Goal: Task Accomplishment & Management: Complete application form

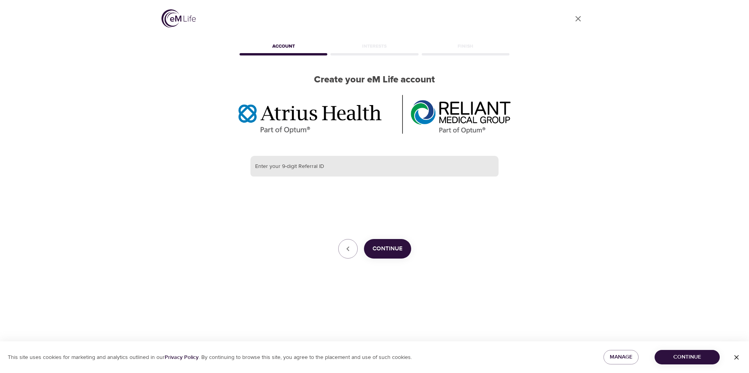
click at [358, 164] on input "text" at bounding box center [374, 166] width 248 height 21
type input "384688416"
click at [385, 246] on span "Continue" at bounding box center [388, 248] width 30 height 10
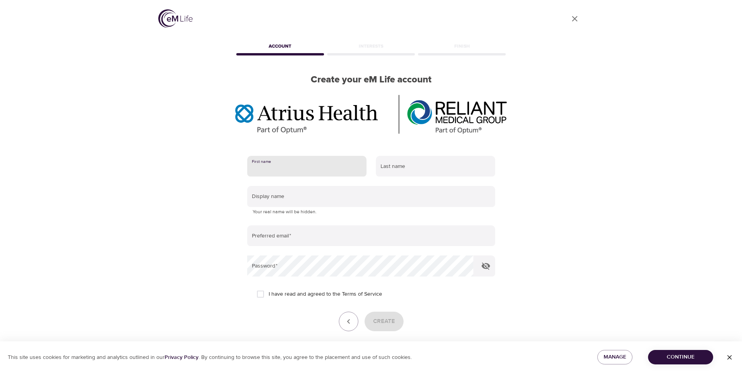
click at [340, 172] on input "text" at bounding box center [306, 166] width 119 height 21
type input "[PERSON_NAME]"
type input "Dernier"
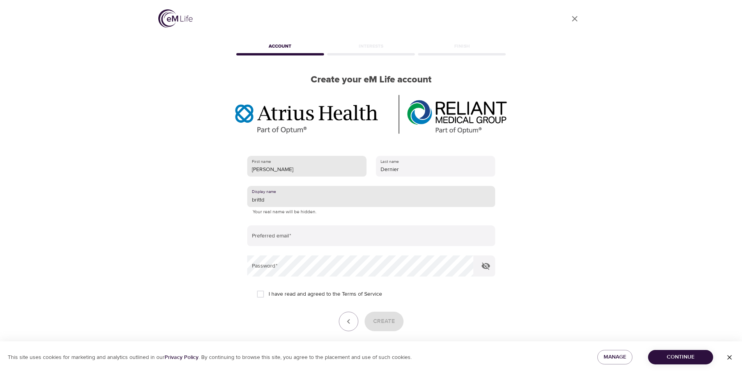
type input "brittd"
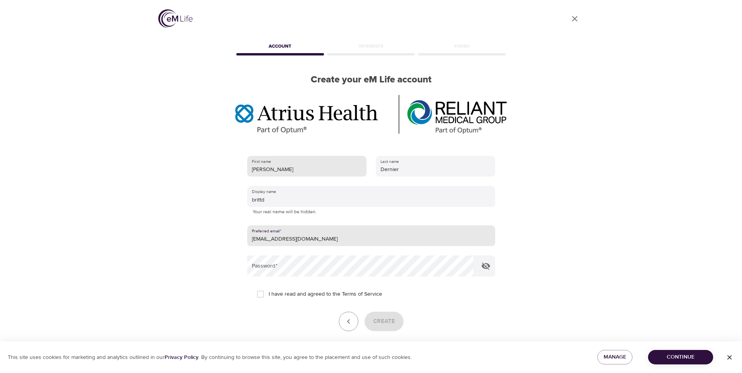
type input "[EMAIL_ADDRESS][DOMAIN_NAME]"
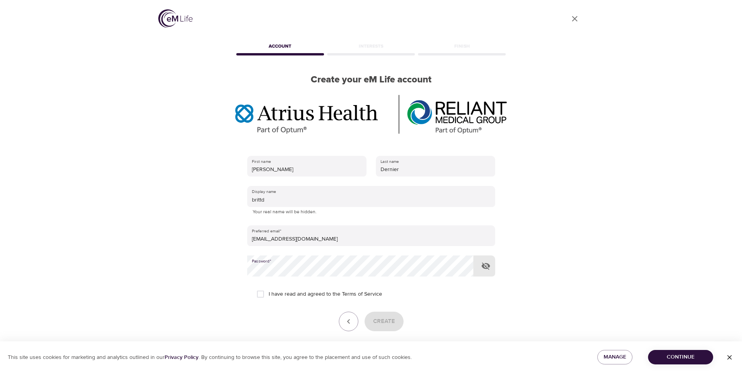
click at [259, 288] on input "I have read and agreed to the Terms of Service" at bounding box center [260, 294] width 16 height 16
checkbox input "true"
click at [384, 324] on span "Create" at bounding box center [384, 321] width 22 height 10
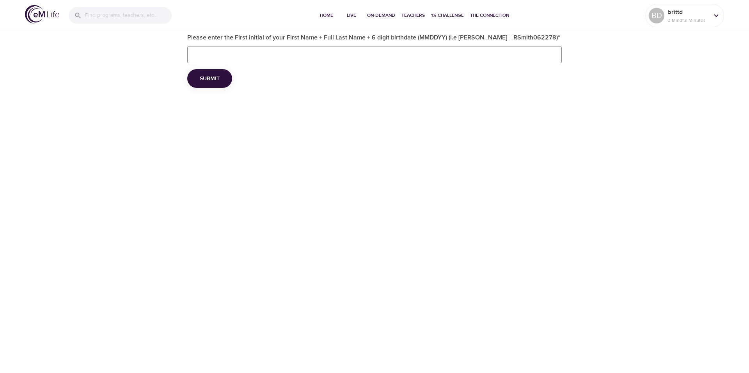
click at [305, 55] on input "Please enter the First initial of your First Name + Full Last Name + 6 digit bi…" at bounding box center [374, 54] width 375 height 17
type input "BDernier111693"
click at [213, 78] on span "Submit" at bounding box center [210, 79] width 20 height 10
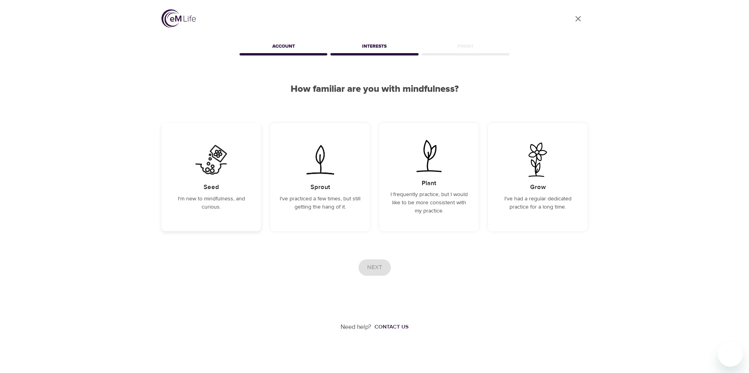
click at [212, 167] on img at bounding box center [211, 159] width 39 height 34
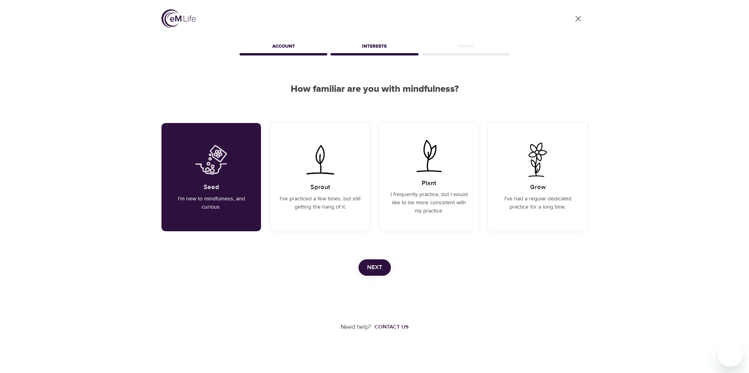
click at [369, 266] on span "Next" at bounding box center [374, 267] width 15 height 10
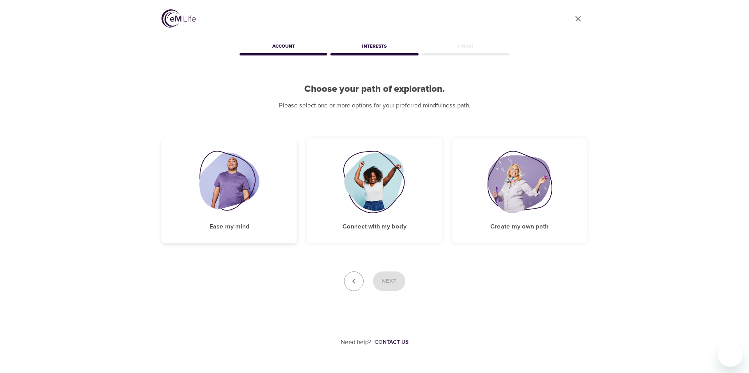
click at [259, 198] on img at bounding box center [229, 182] width 60 height 62
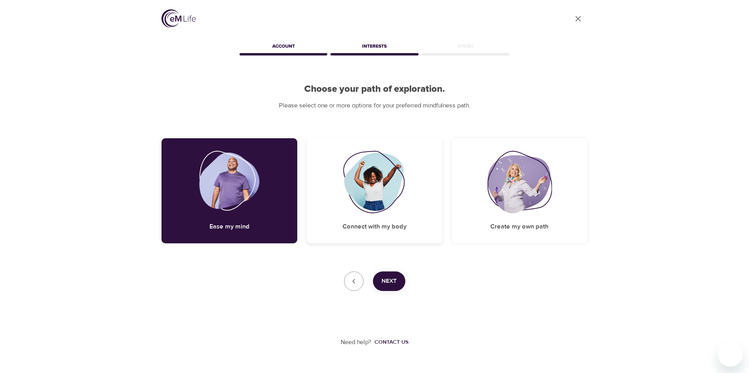
click at [349, 201] on img at bounding box center [374, 182] width 63 height 62
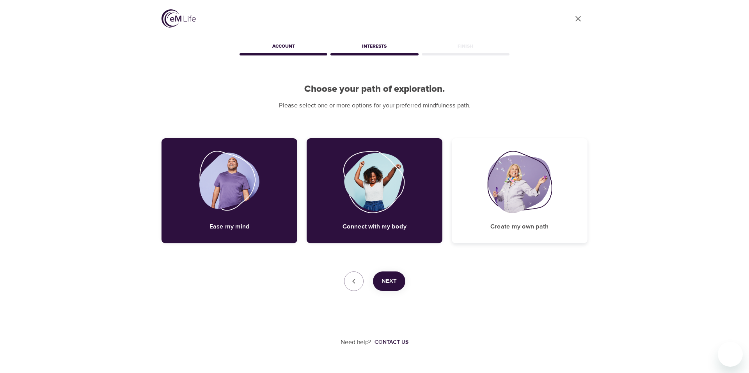
click at [498, 199] on img at bounding box center [519, 182] width 65 height 62
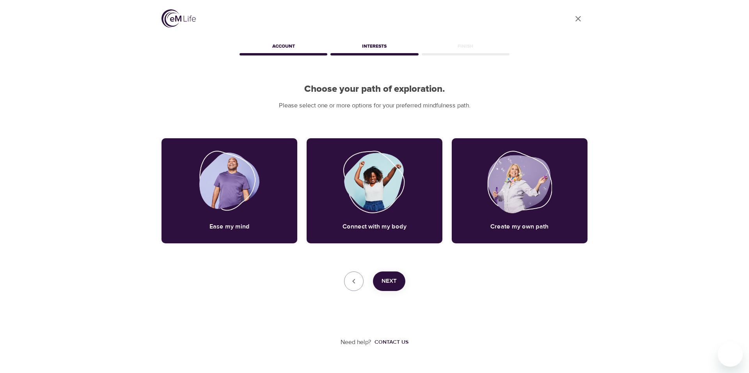
click at [398, 281] on button "Next" at bounding box center [389, 281] width 32 height 20
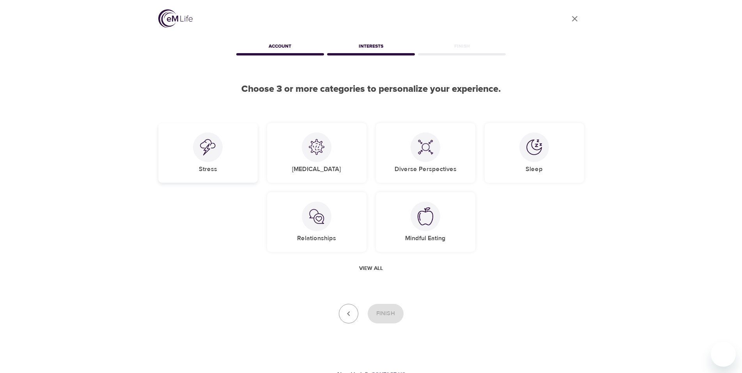
click at [229, 165] on div "Stress" at bounding box center [207, 153] width 99 height 60
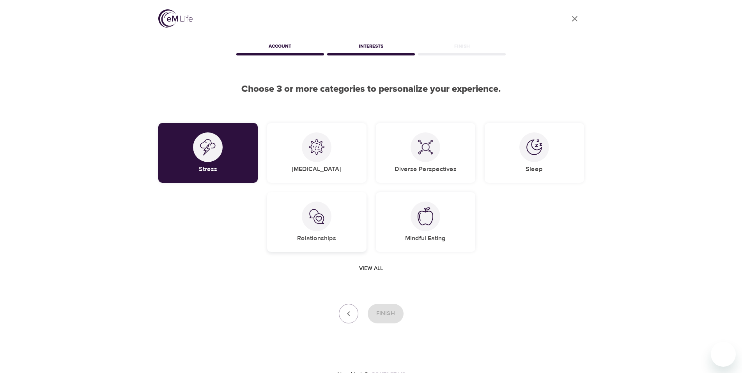
click at [318, 232] on div "Relationships" at bounding box center [316, 222] width 99 height 60
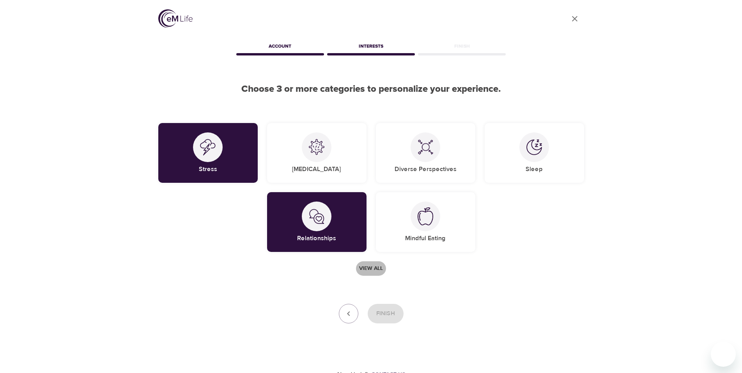
click at [373, 267] on span "View all" at bounding box center [371, 268] width 24 height 10
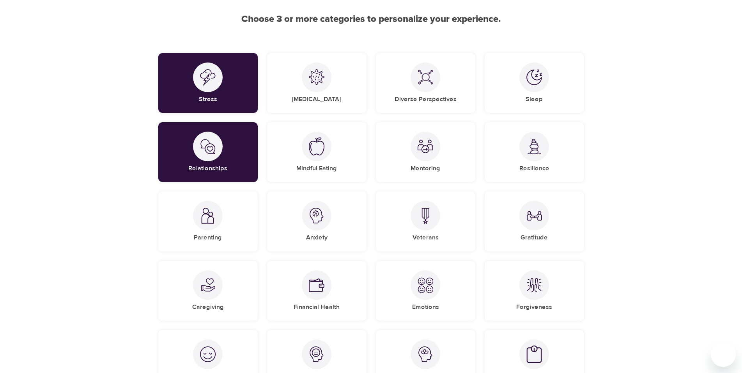
scroll to position [80, 0]
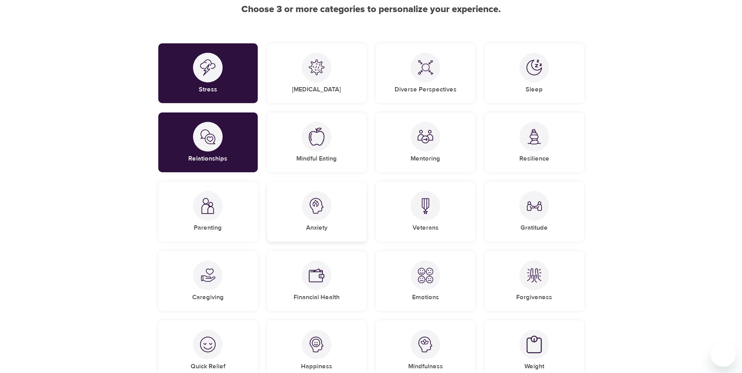
click at [333, 234] on div "Anxiety" at bounding box center [316, 211] width 99 height 60
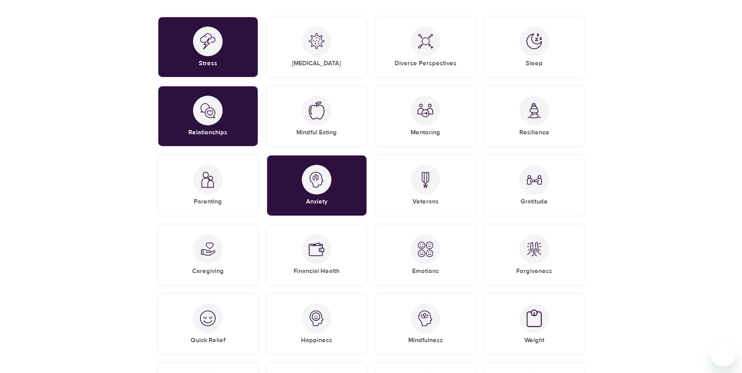
scroll to position [119, 0]
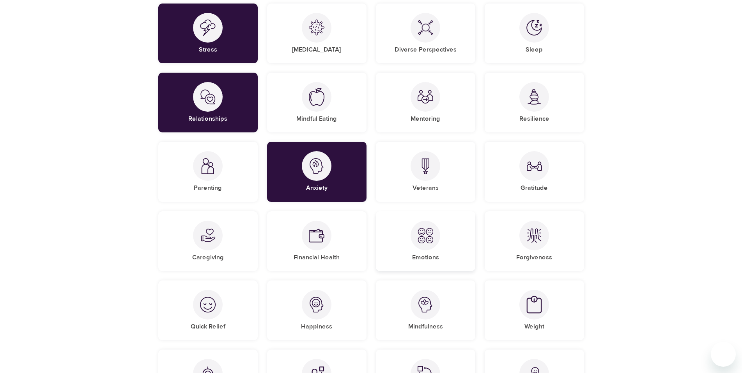
click at [412, 241] on div at bounding box center [426, 235] width 30 height 30
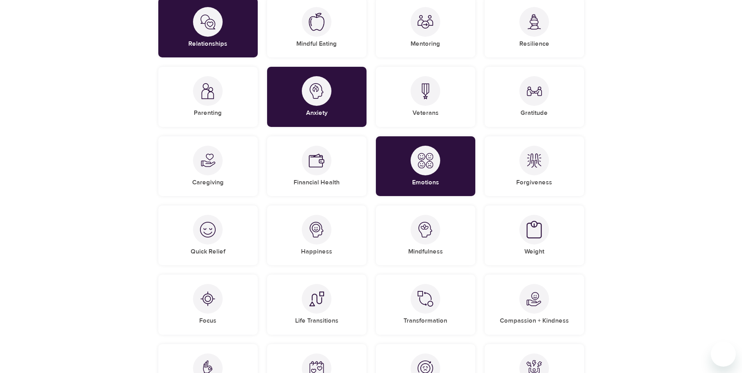
scroll to position [199, 0]
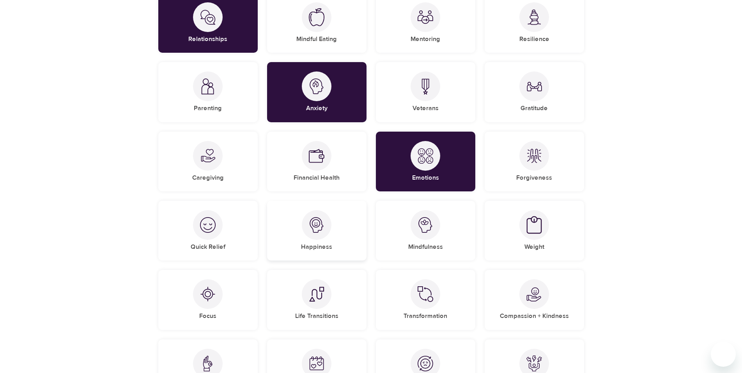
click at [356, 237] on div "Happiness" at bounding box center [316, 231] width 99 height 60
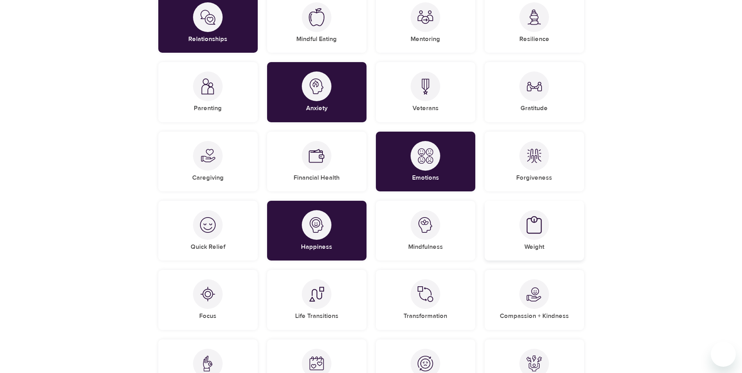
click at [548, 237] on div "Weight" at bounding box center [534, 231] width 99 height 60
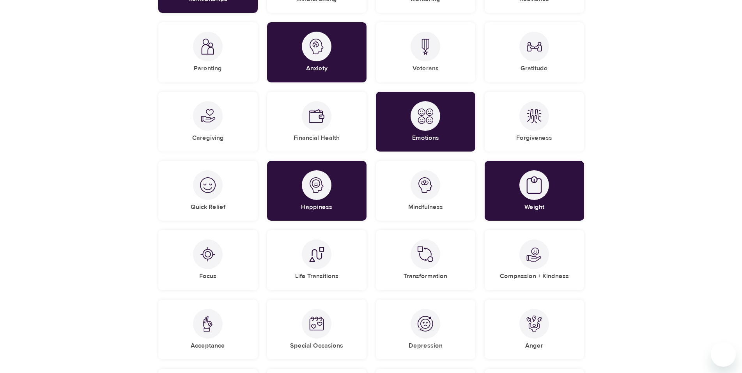
scroll to position [279, 0]
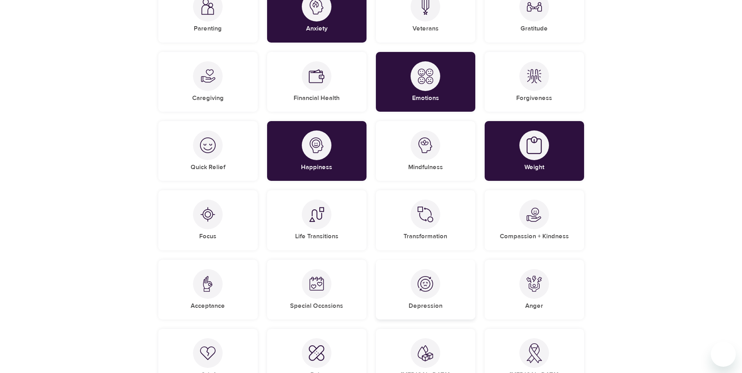
click at [430, 305] on h5 "Depression" at bounding box center [426, 306] width 34 height 8
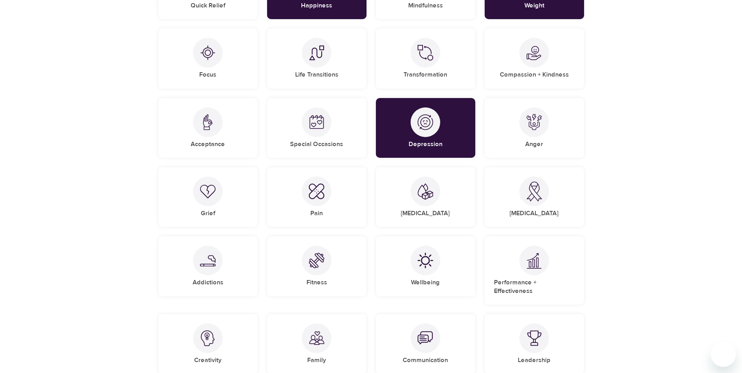
scroll to position [478, 0]
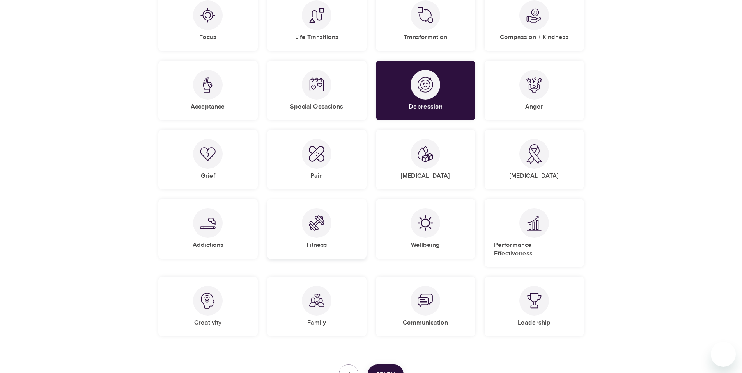
click at [295, 236] on div "Fitness" at bounding box center [316, 229] width 99 height 60
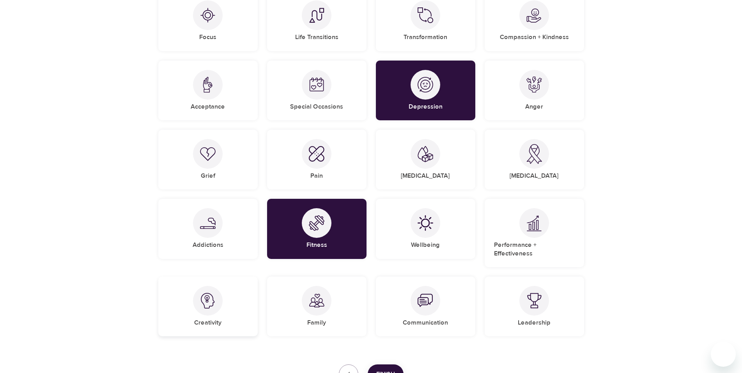
click at [181, 303] on div "Creativity" at bounding box center [207, 306] width 99 height 60
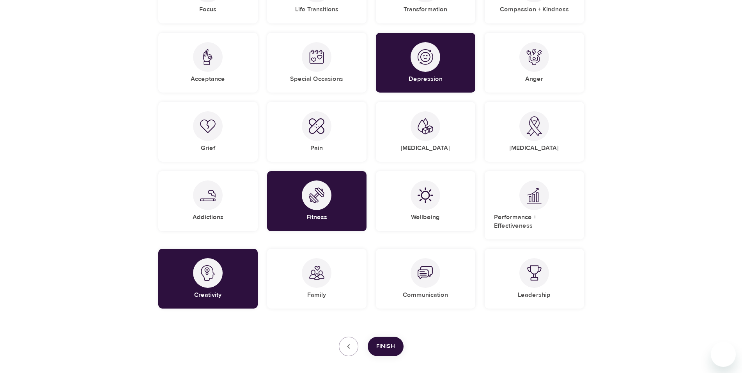
scroll to position [517, 0]
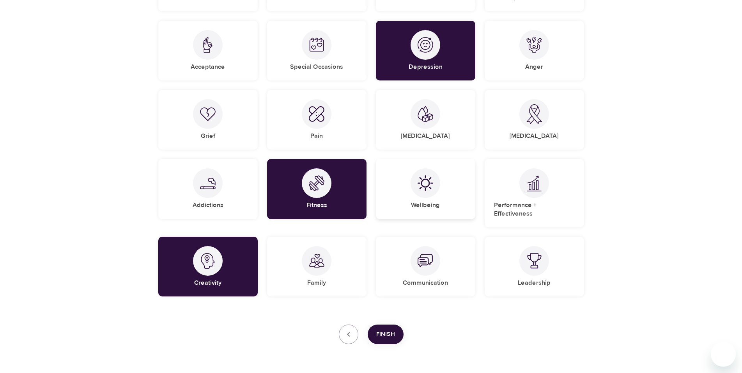
click at [425, 201] on div "Wellbeing" at bounding box center [425, 189] width 99 height 60
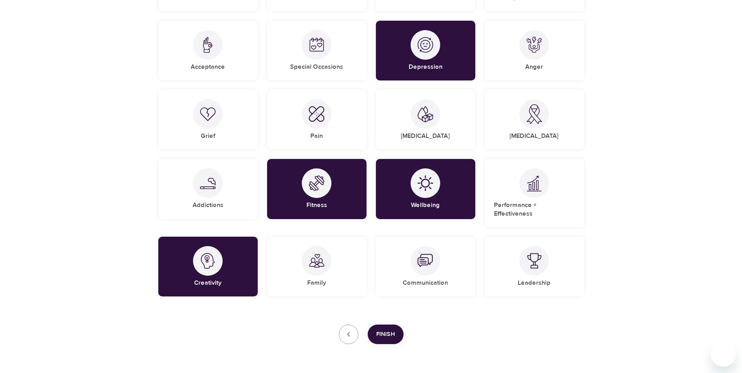
click at [386, 324] on button "Finish" at bounding box center [386, 334] width 36 height 20
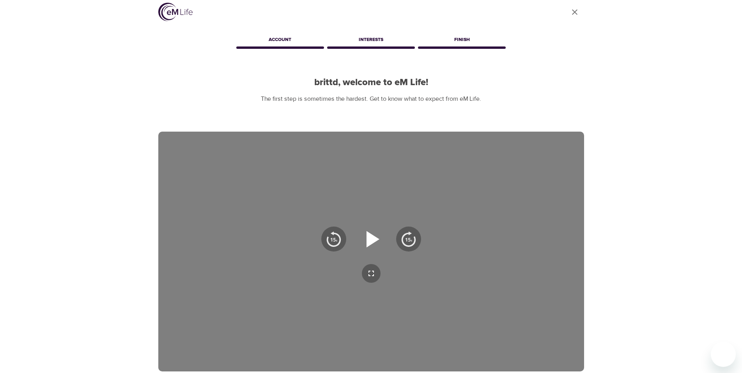
scroll to position [0, 0]
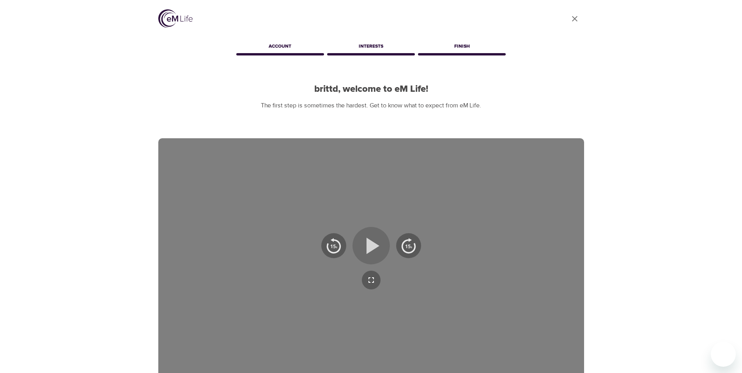
click at [369, 237] on icon "button" at bounding box center [371, 245] width 28 height 28
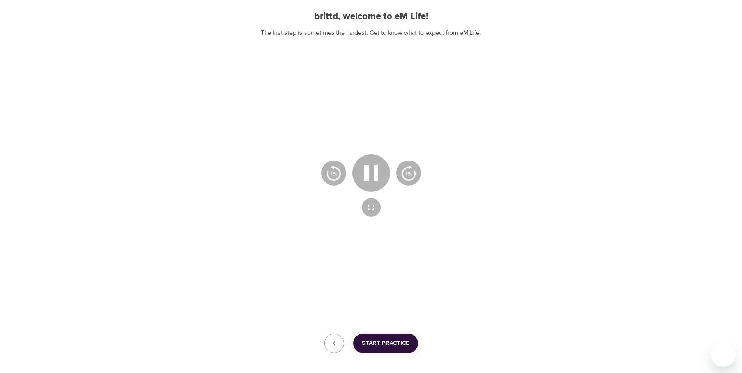
scroll to position [80, 0]
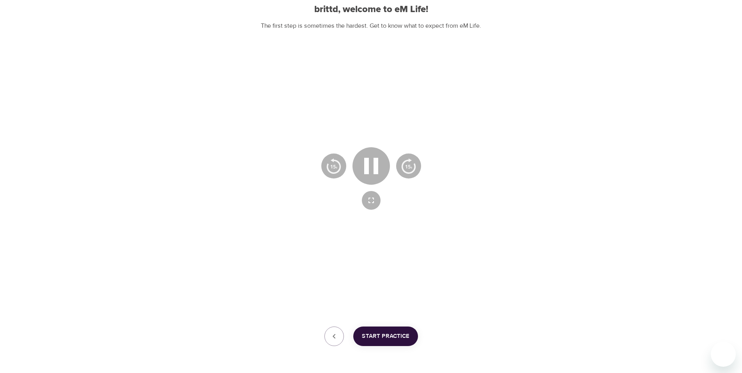
click at [436, 245] on div at bounding box center [371, 179] width 426 height 240
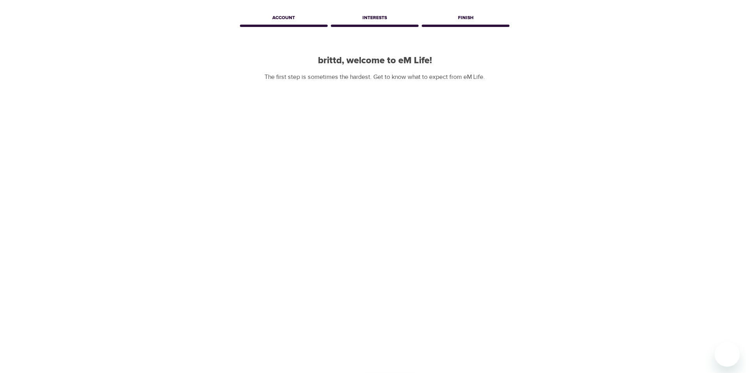
scroll to position [68, 0]
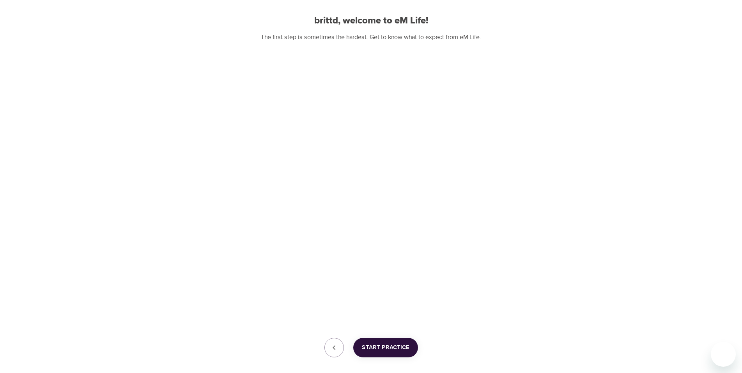
click at [386, 348] on span "Start Practice" at bounding box center [386, 347] width 48 height 10
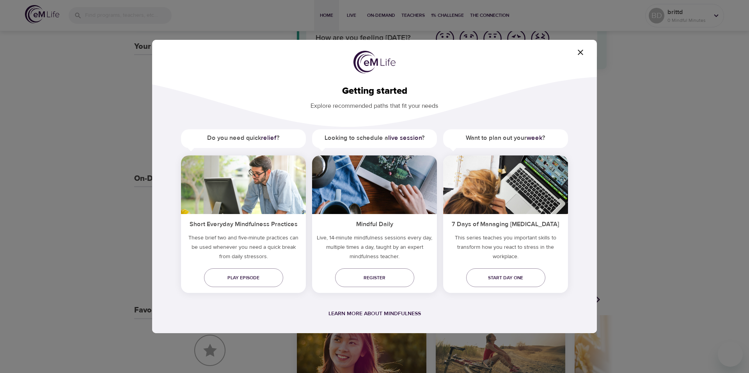
click at [579, 50] on icon "button" at bounding box center [580, 52] width 9 height 9
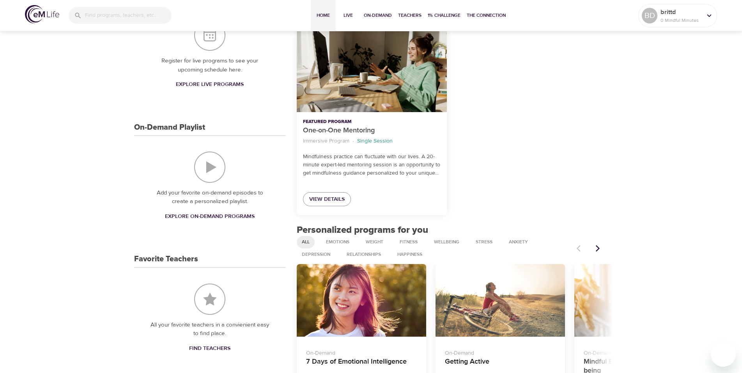
scroll to position [199, 0]
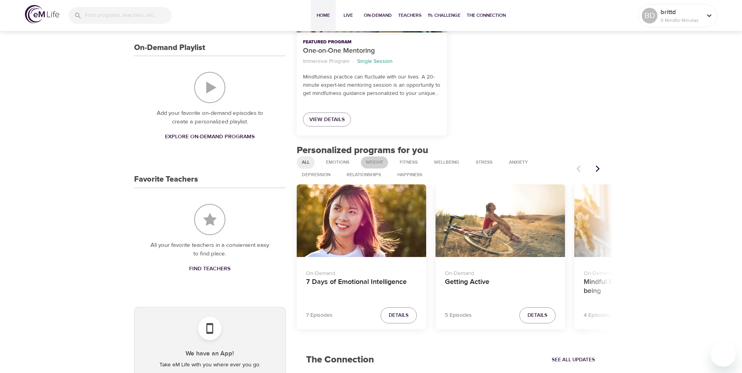
click at [380, 161] on span "Weight" at bounding box center [374, 162] width 27 height 7
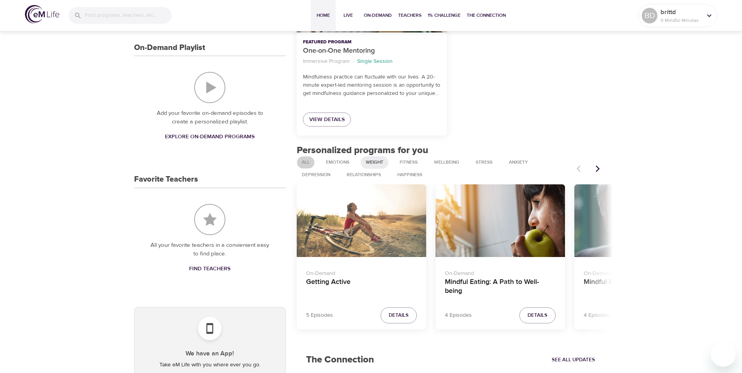
click at [303, 159] on span "All" at bounding box center [305, 162] width 17 height 7
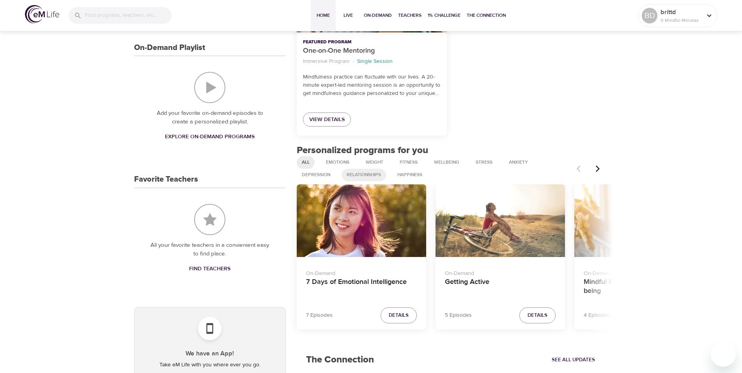
click at [376, 172] on span "Relationships" at bounding box center [364, 174] width 44 height 7
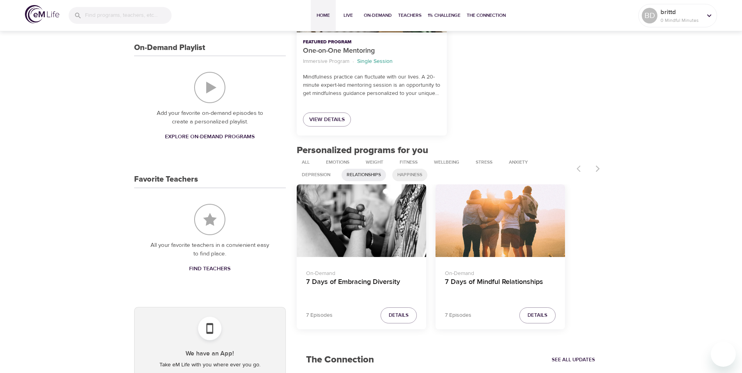
click at [409, 174] on span "Happiness" at bounding box center [410, 174] width 34 height 7
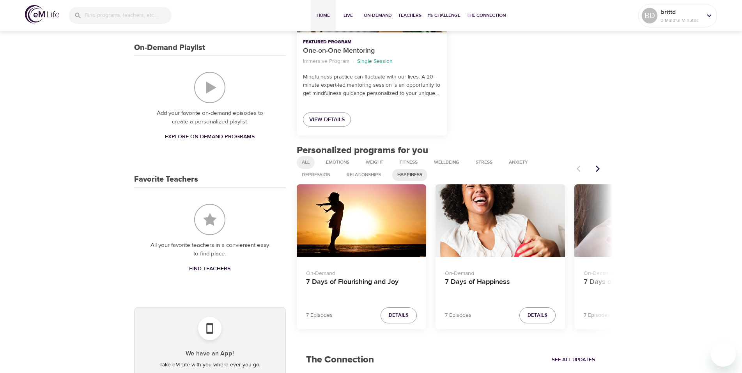
click at [306, 161] on span "All" at bounding box center [305, 162] width 17 height 7
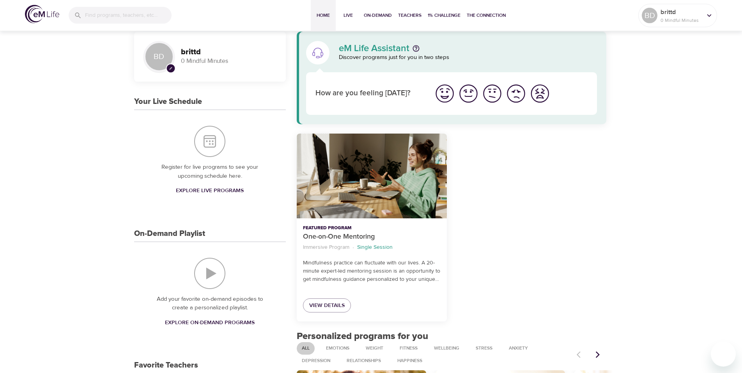
scroll to position [0, 0]
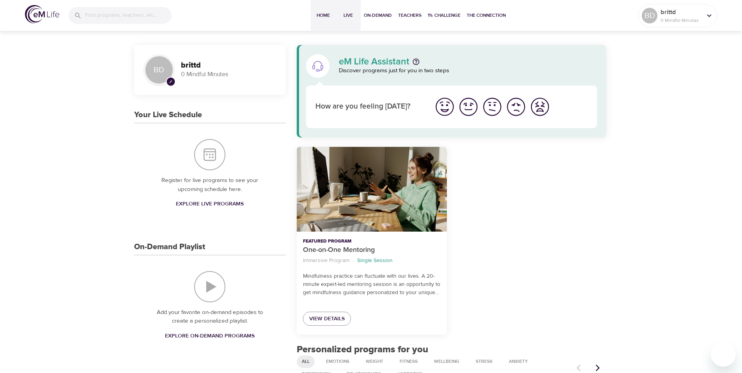
click at [352, 14] on span "Live" at bounding box center [348, 15] width 19 height 8
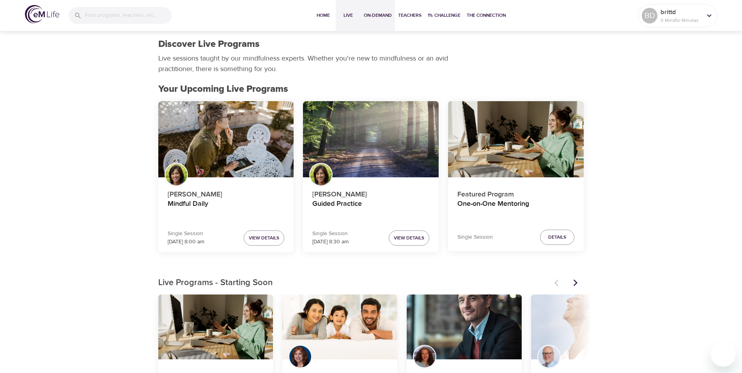
click at [371, 16] on span "On-Demand" at bounding box center [378, 15] width 28 height 8
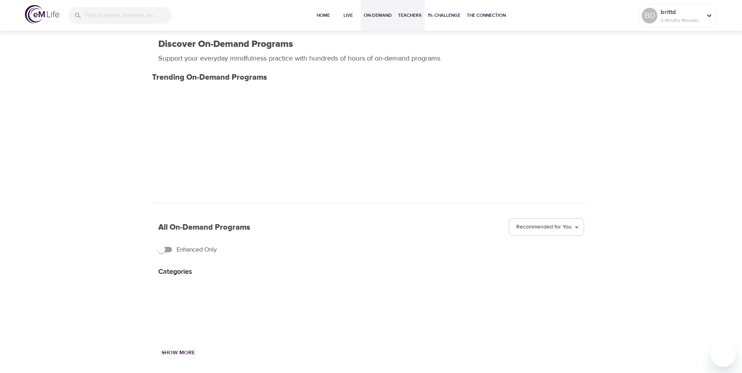
click at [405, 15] on span "Teachers" at bounding box center [409, 15] width 23 height 8
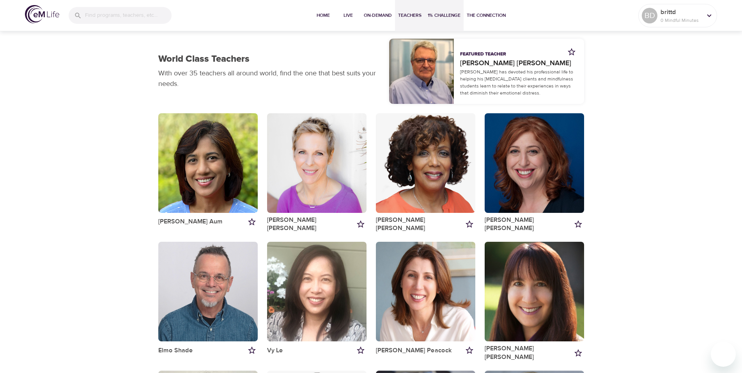
click at [439, 13] on span "1% Challenge" at bounding box center [444, 15] width 33 height 8
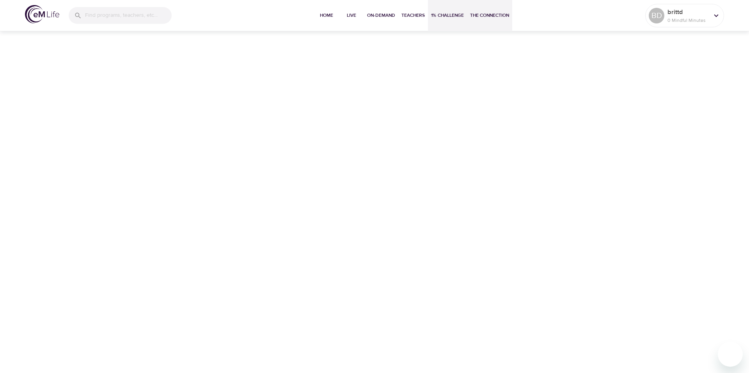
click at [494, 18] on span "The Connection" at bounding box center [489, 15] width 39 height 8
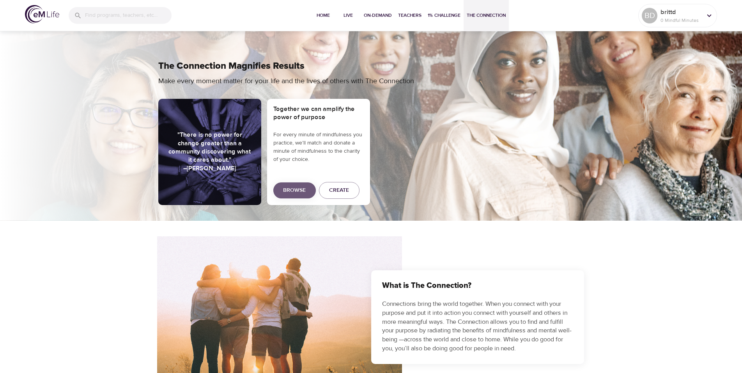
click at [289, 193] on span "Browse" at bounding box center [294, 190] width 23 height 10
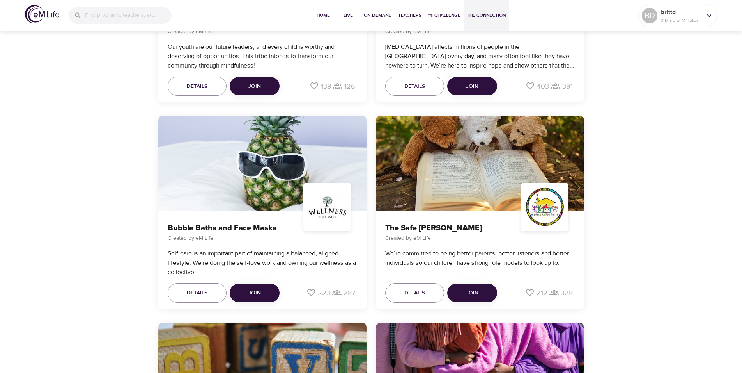
scroll to position [1080, 0]
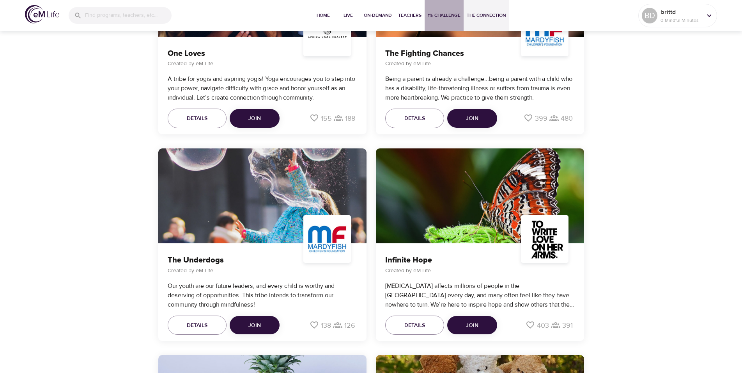
click at [452, 9] on button "1% Challenge" at bounding box center [444, 15] width 39 height 31
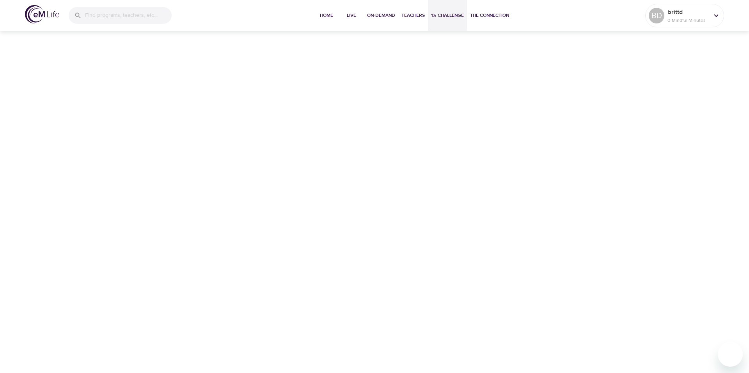
click at [444, 16] on span "1% Challenge" at bounding box center [447, 15] width 33 height 8
click at [714, 17] on icon at bounding box center [716, 15] width 9 height 9
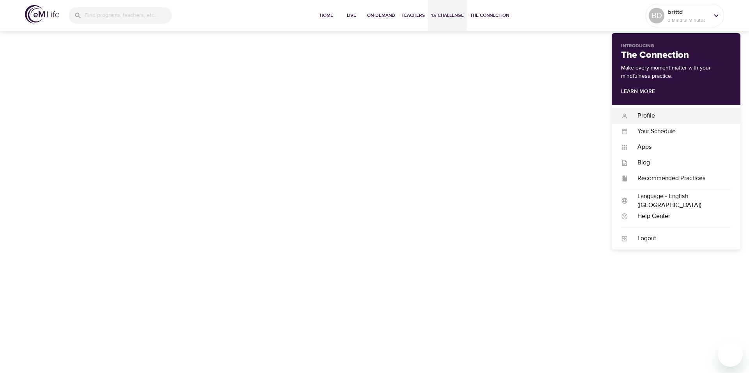
click at [649, 115] on div "Profile" at bounding box center [679, 115] width 103 height 9
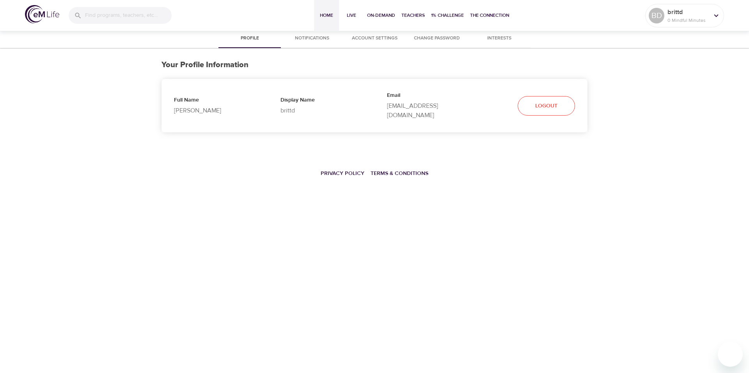
click at [324, 13] on span "Home" at bounding box center [326, 15] width 19 height 8
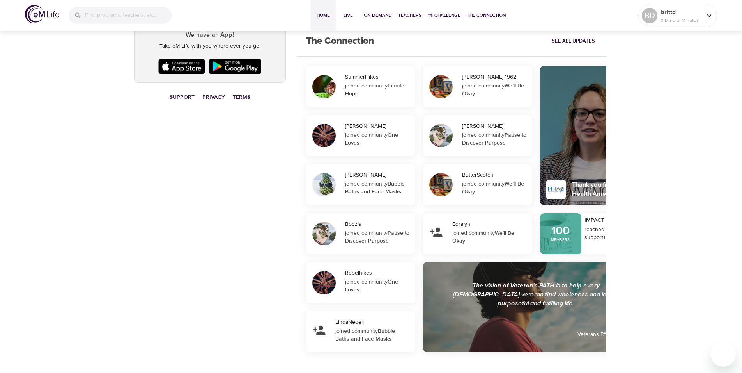
scroll to position [398, 0]
